Goal: Task Accomplishment & Management: Manage account settings

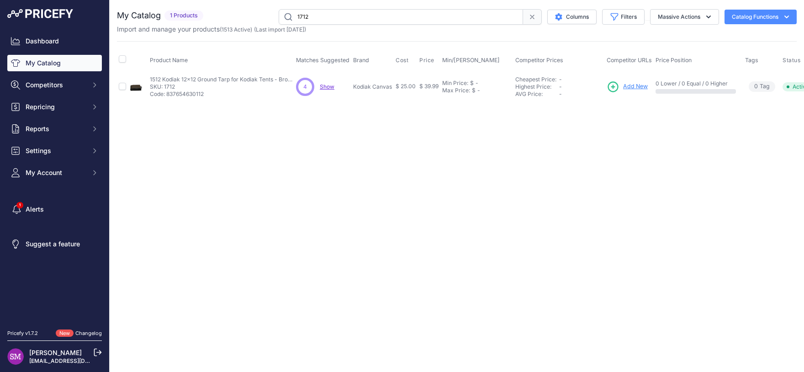
click at [327, 90] on p "Show Discovering..." at bounding box center [327, 86] width 15 height 7
click at [327, 86] on span "Show" at bounding box center [327, 86] width 15 height 7
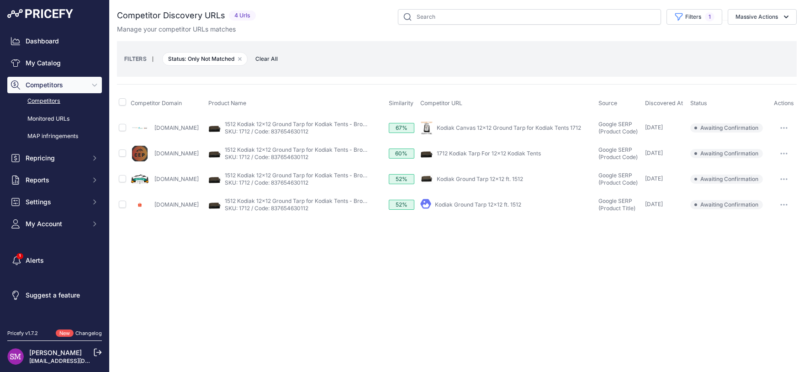
click at [786, 128] on icon "button" at bounding box center [783, 128] width 7 height 2
click at [766, 143] on button "Confirm match" at bounding box center [757, 147] width 75 height 15
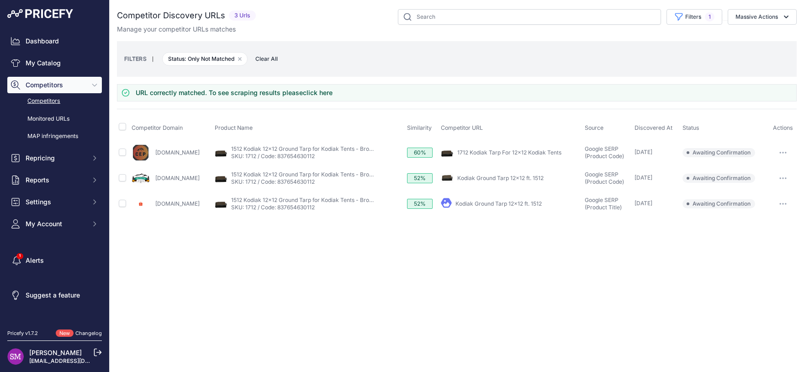
click at [782, 153] on button "button" at bounding box center [783, 152] width 18 height 13
click at [772, 169] on button "Confirm match" at bounding box center [757, 171] width 75 height 15
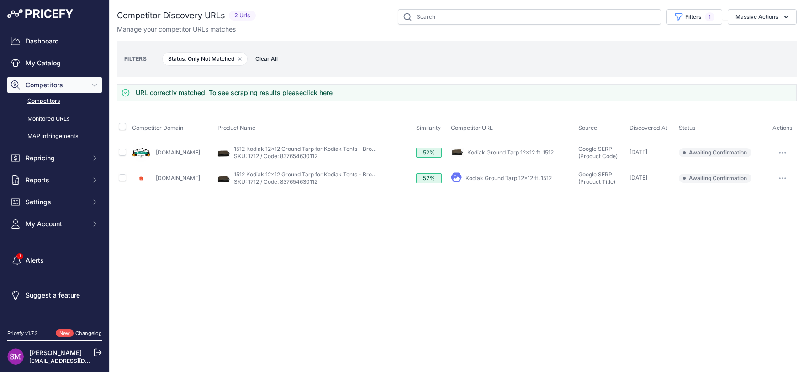
click at [763, 85] on div "URL correctly matched. To see scraping results please click here" at bounding box center [457, 92] width 680 height 17
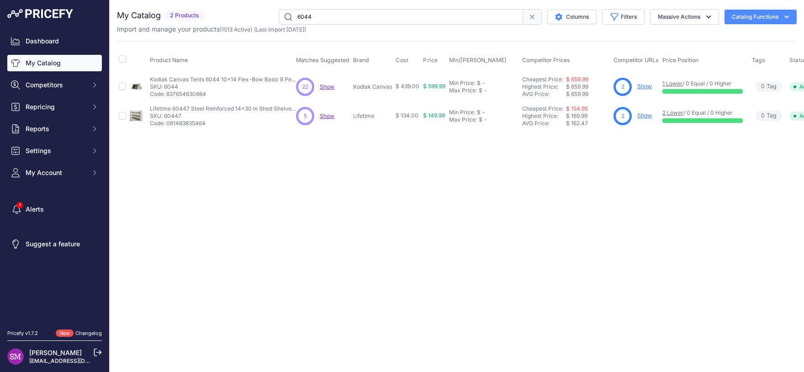
click at [328, 85] on span "Show" at bounding box center [327, 86] width 15 height 7
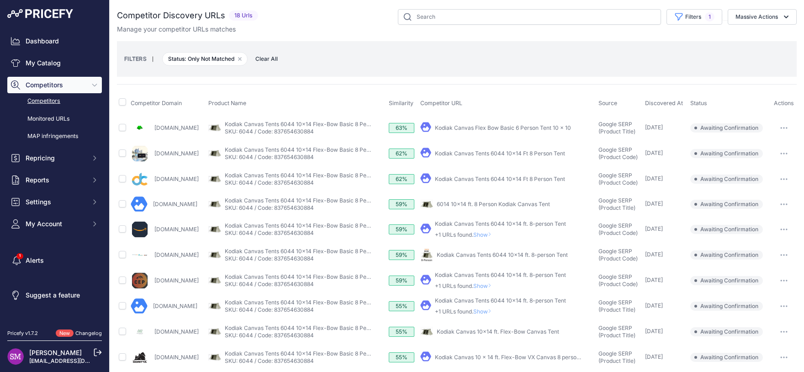
click at [495, 283] on span "Show" at bounding box center [484, 285] width 22 height 7
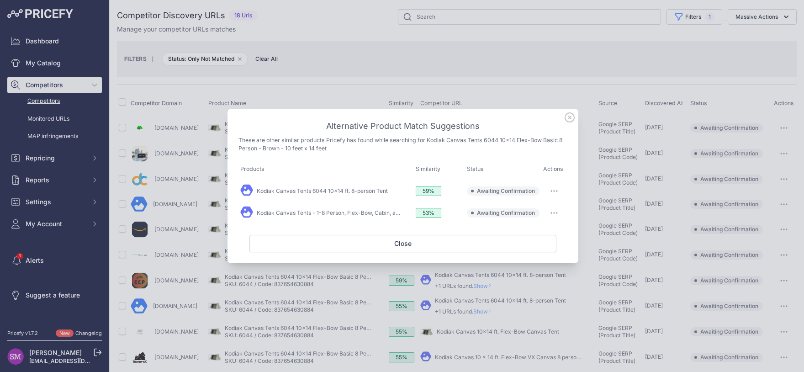
click at [555, 192] on icon "button" at bounding box center [554, 191] width 1 height 1
click at [545, 209] on button "Match This" at bounding box center [536, 210] width 58 height 15
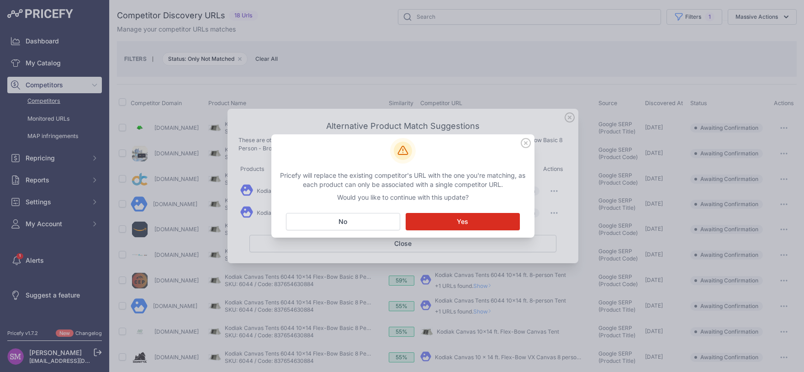
click at [490, 220] on button "Matching... Yes" at bounding box center [463, 221] width 114 height 17
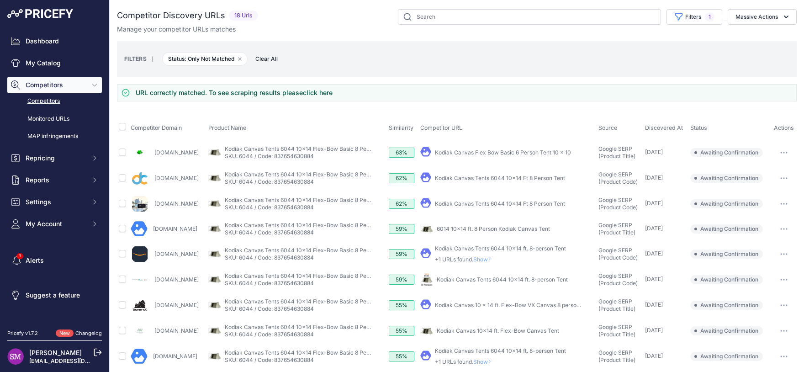
click at [781, 281] on button "button" at bounding box center [784, 279] width 18 height 13
click at [760, 303] on button "Confirm match" at bounding box center [757, 298] width 75 height 15
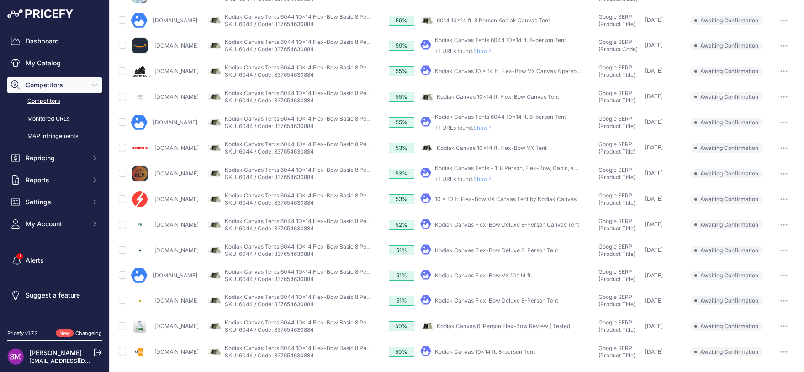
scroll to position [184, 0]
click at [534, 248] on link "Kodiak Canvas Flex-Bow Deluxe 8-Person Tent" at bounding box center [496, 250] width 123 height 7
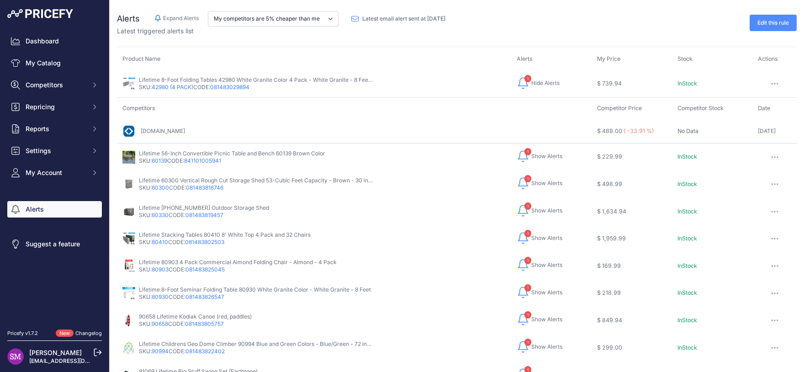
click at [550, 28] on div "Edit this rule" at bounding box center [625, 23] width 344 height 25
click at [603, 23] on div "Edit this rule" at bounding box center [625, 23] width 344 height 25
click at [433, 110] on td "Competitors" at bounding box center [354, 108] width 475 height 21
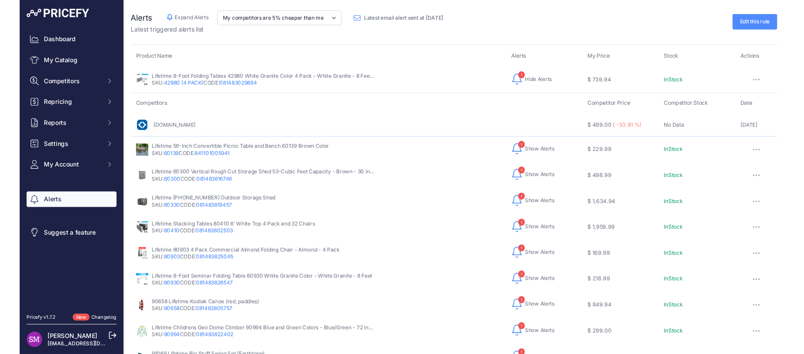
scroll to position [23, 0]
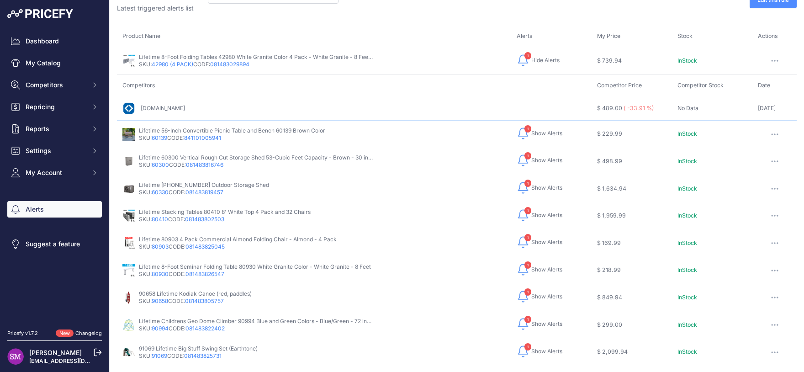
click at [409, 34] on th "Product Name" at bounding box center [314, 40] width 394 height 16
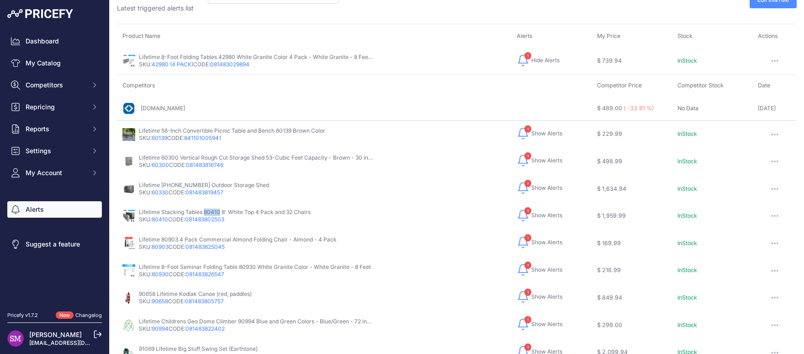
click at [532, 220] on button "1 Hide Alerts Show Alerts" at bounding box center [540, 215] width 46 height 15
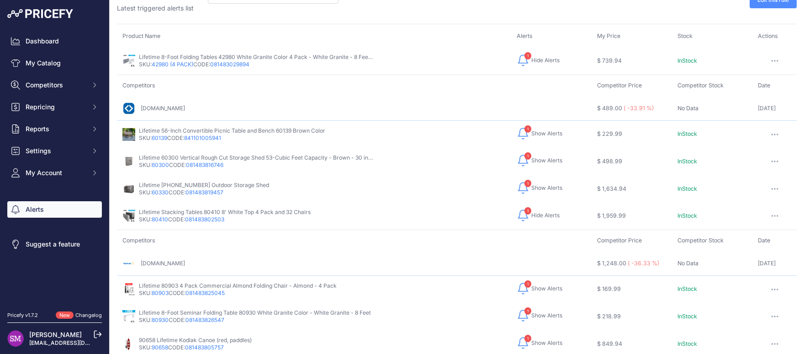
click at [462, 24] on div "Alerts Hide Alerts Expand Alerts My competitors are 5% cheaper than me" at bounding box center [457, 199] width 694 height 445
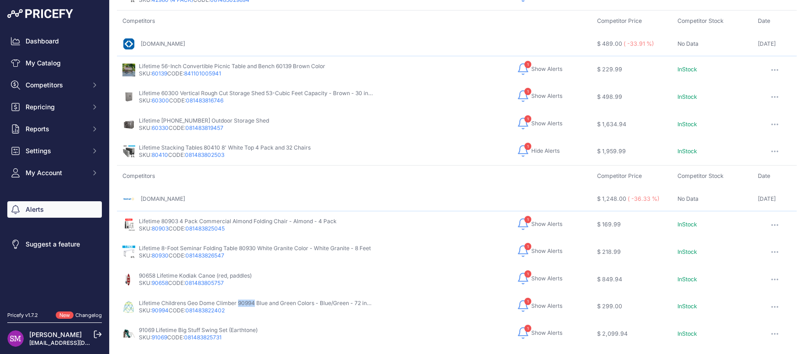
click at [534, 302] on span "Show Alerts" at bounding box center [546, 305] width 31 height 7
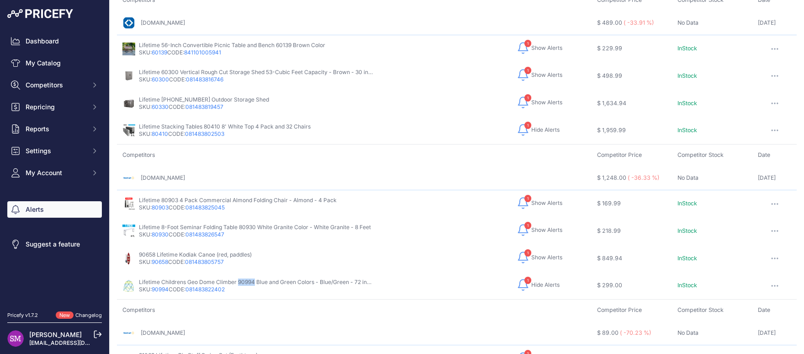
scroll to position [127, 0]
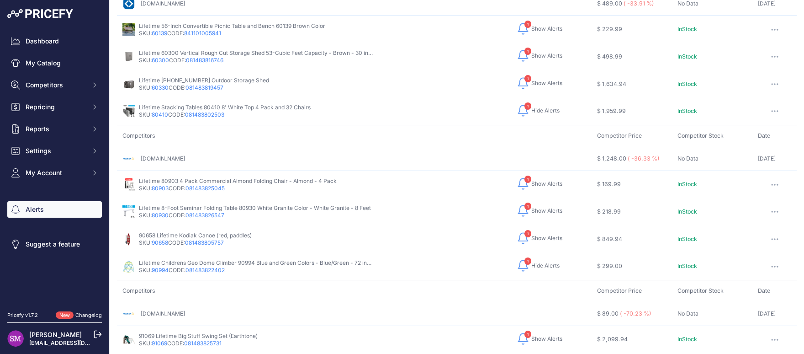
click at [484, 7] on div "[DOMAIN_NAME]" at bounding box center [354, 3] width 464 height 13
click at [536, 79] on span "Show Alerts" at bounding box center [546, 82] width 31 height 7
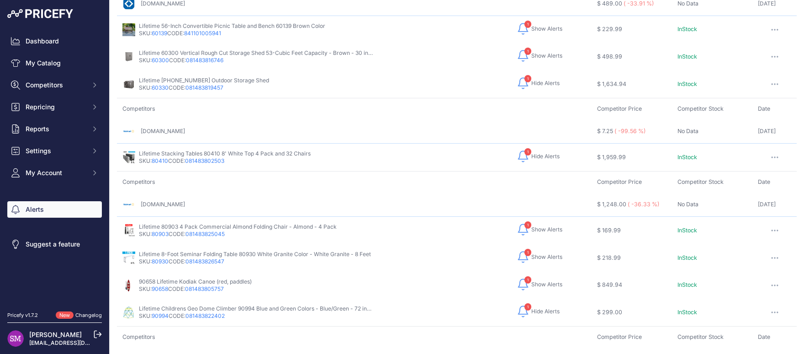
click at [424, 9] on div "[DOMAIN_NAME]" at bounding box center [354, 3] width 464 height 13
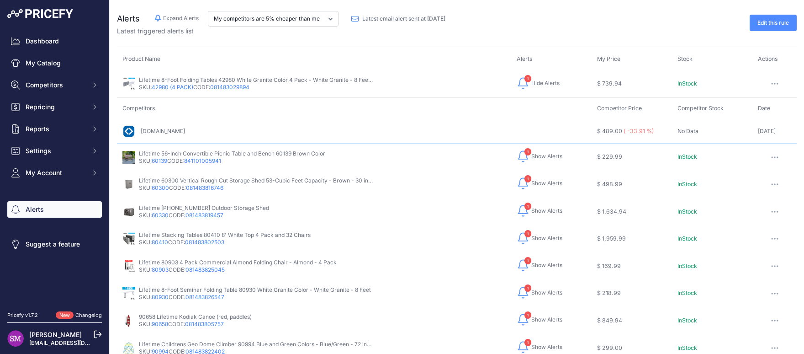
click at [417, 85] on div "Lifetime 8-Foot Folding Tables 42980 White Granite Color 4 Pack - White Granite…" at bounding box center [313, 83] width 383 height 15
